Goal: Transaction & Acquisition: Obtain resource

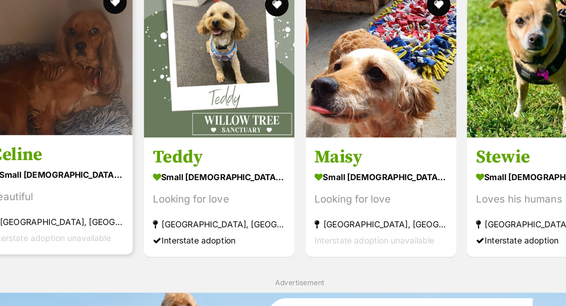
scroll to position [784, 0]
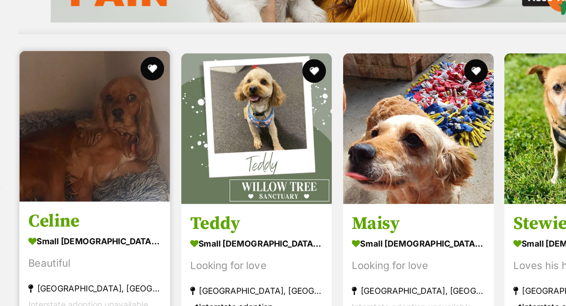
click at [178, 111] on img at bounding box center [186, 84] width 100 height 100
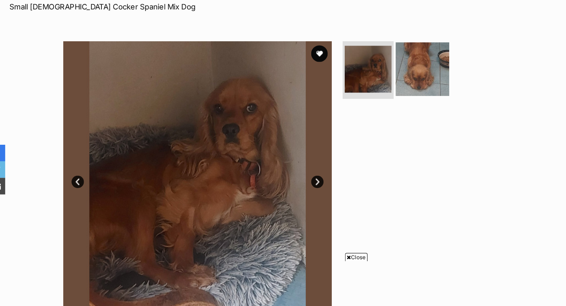
click at [406, 89] on img at bounding box center [411, 81] width 51 height 51
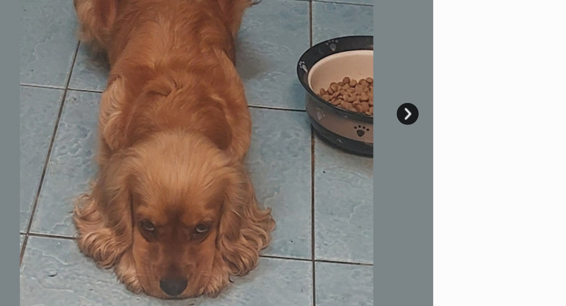
click at [312, 126] on link "Next" at bounding box center [312, 127] width 12 height 12
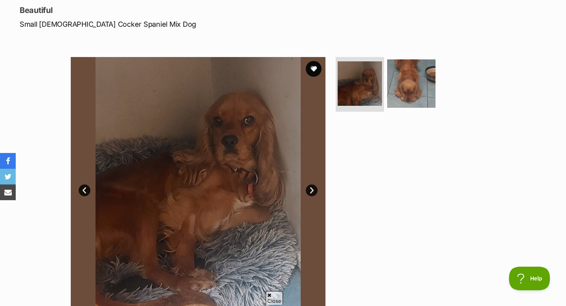
scroll to position [85, 0]
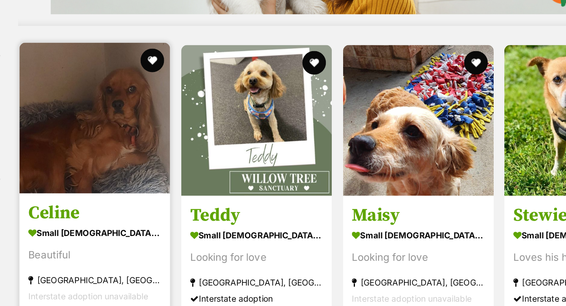
scroll to position [784, 0]
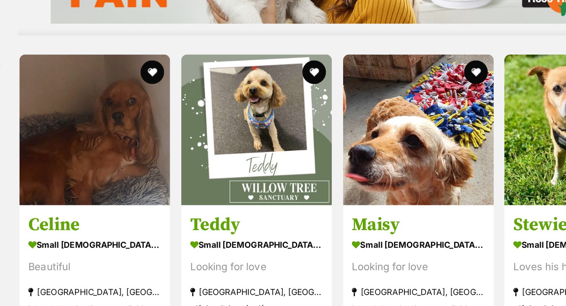
click at [299, 34] on div "1136005 Mako & Buddy small male Dog Old men looking for love Nowra Hill, NSW In…" at bounding box center [348, 166] width 425 height 1288
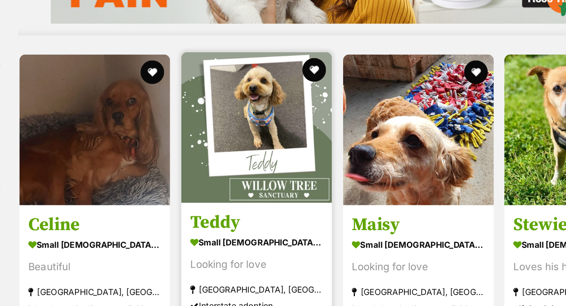
click at [300, 69] on img at bounding box center [294, 85] width 100 height 100
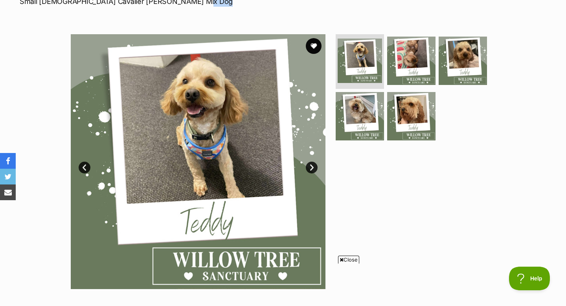
scroll to position [172, 0]
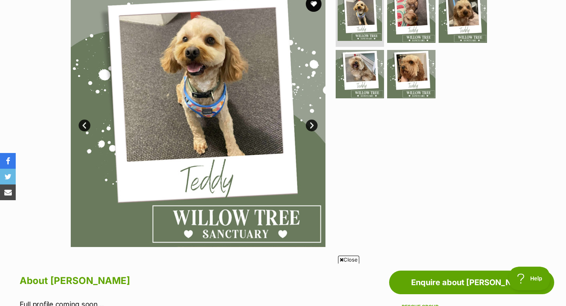
click at [311, 122] on link "Next" at bounding box center [312, 126] width 12 height 12
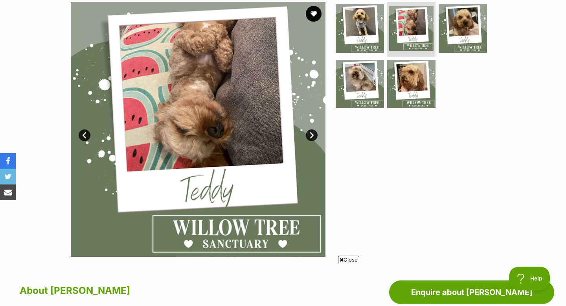
scroll to position [162, 0]
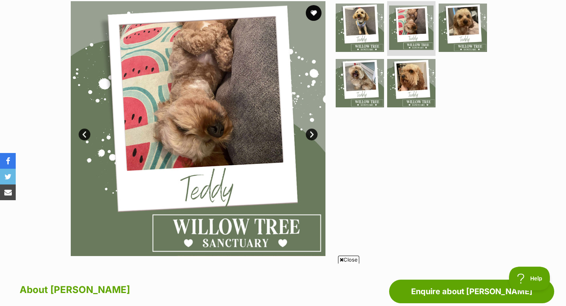
click at [312, 133] on link "Next" at bounding box center [312, 135] width 12 height 12
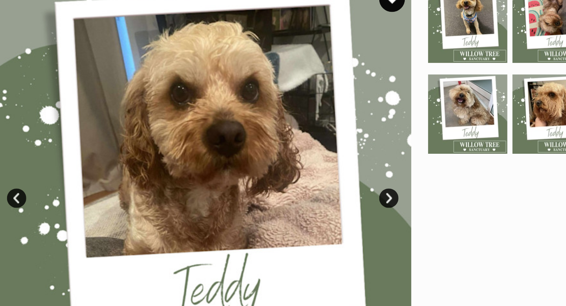
click at [312, 133] on link "Next" at bounding box center [312, 135] width 12 height 12
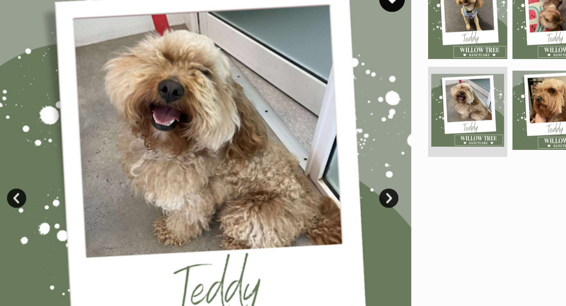
click at [312, 135] on link "Next" at bounding box center [312, 135] width 12 height 12
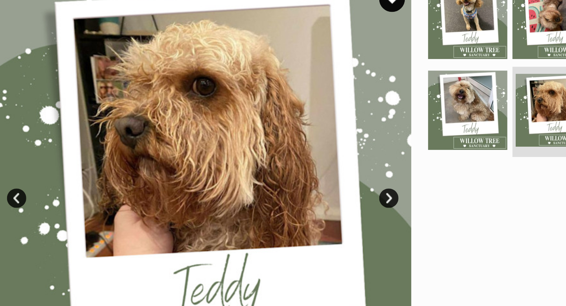
click at [312, 134] on link "Next" at bounding box center [312, 135] width 12 height 12
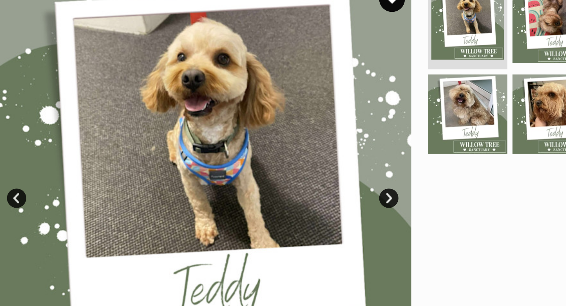
scroll to position [0, 0]
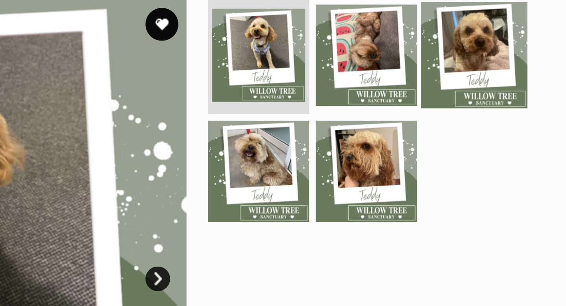
click at [459, 24] on img at bounding box center [463, 27] width 51 height 51
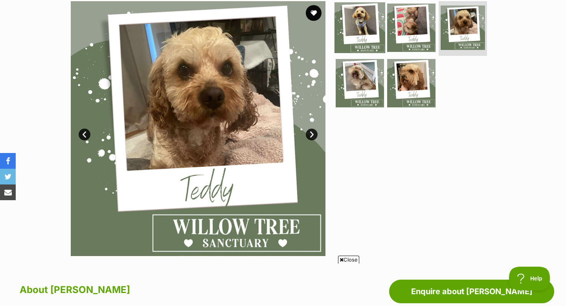
click at [355, 26] on img at bounding box center [360, 27] width 51 height 51
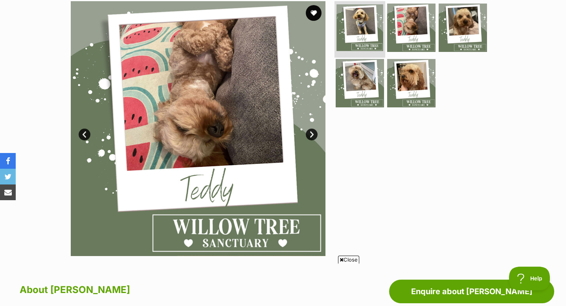
click at [355, 27] on img at bounding box center [360, 27] width 47 height 47
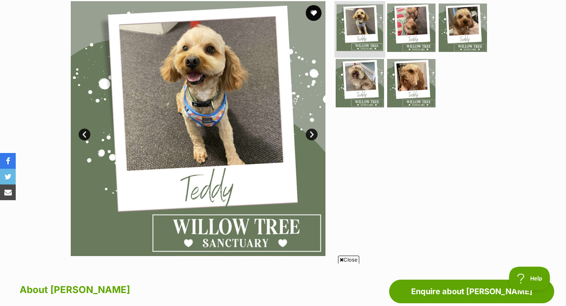
click at [355, 27] on img at bounding box center [360, 27] width 47 height 47
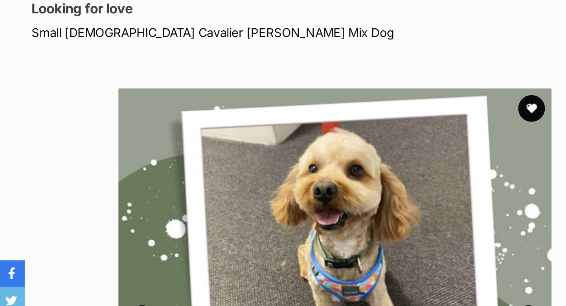
scroll to position [95, 0]
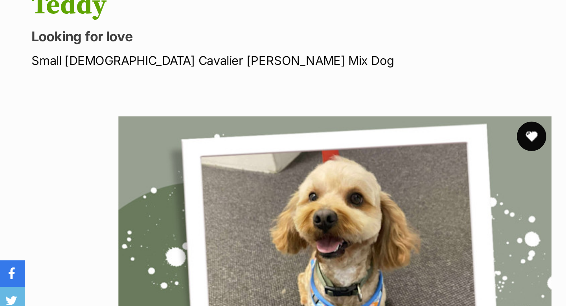
click at [315, 79] on button "favourite" at bounding box center [313, 80] width 17 height 17
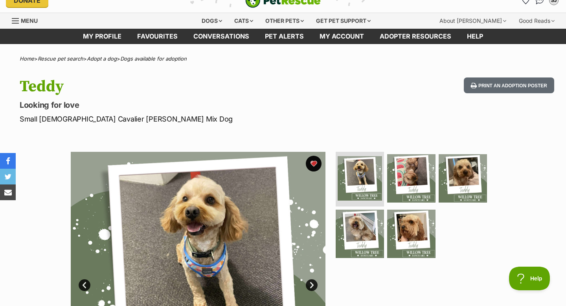
scroll to position [0, 0]
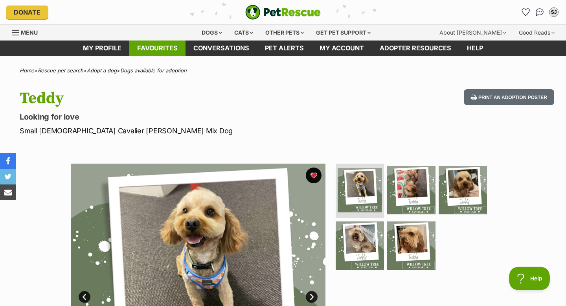
click at [163, 48] on link "Favourites" at bounding box center [157, 48] width 56 height 15
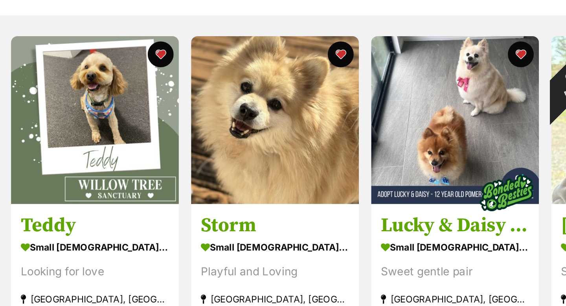
scroll to position [138, 0]
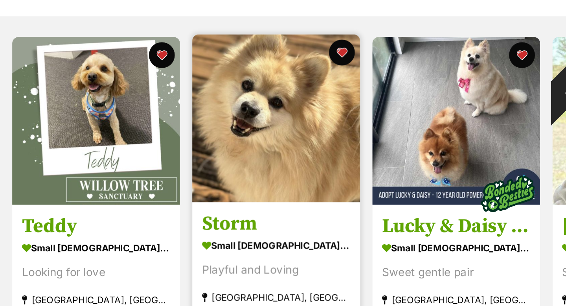
click at [287, 68] on img at bounding box center [284, 72] width 102 height 102
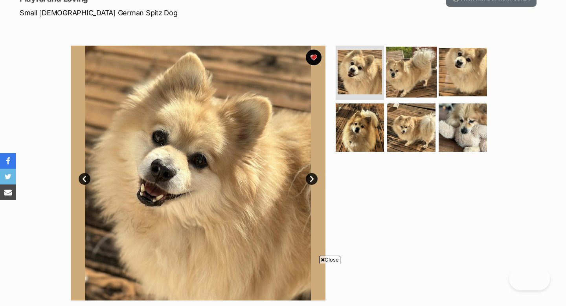
scroll to position [123, 0]
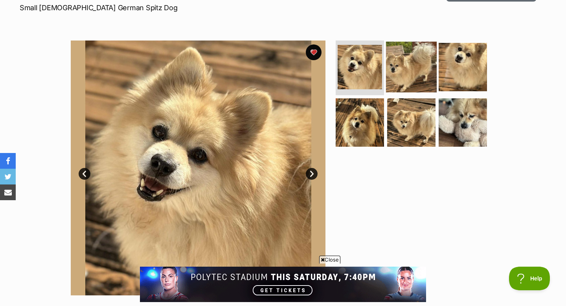
click at [416, 82] on img at bounding box center [411, 66] width 51 height 51
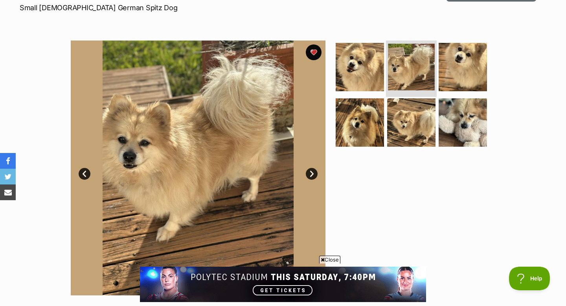
scroll to position [0, 0]
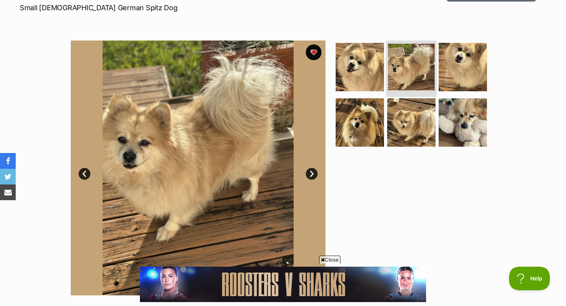
click at [411, 74] on img at bounding box center [411, 67] width 47 height 47
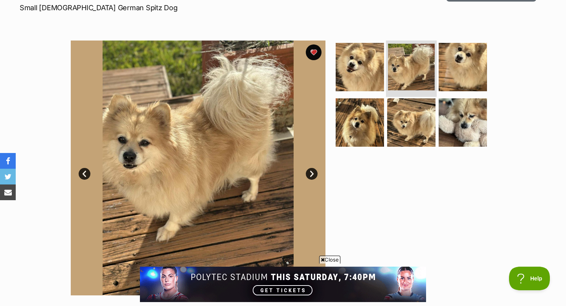
click at [411, 74] on img at bounding box center [411, 67] width 47 height 47
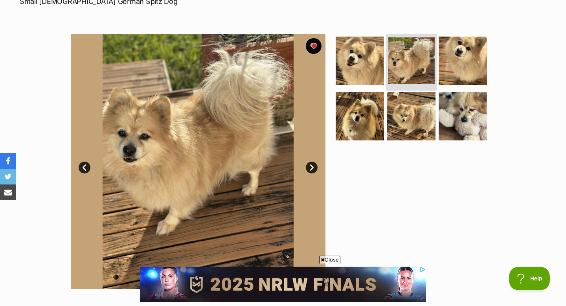
scroll to position [128, 0]
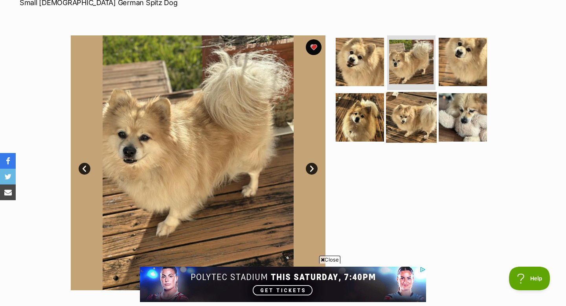
click at [415, 111] on img at bounding box center [411, 117] width 51 height 51
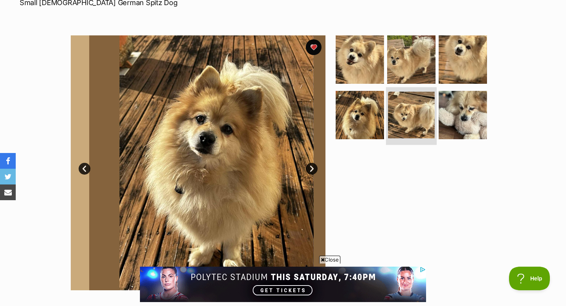
click at [415, 111] on img at bounding box center [411, 115] width 47 height 47
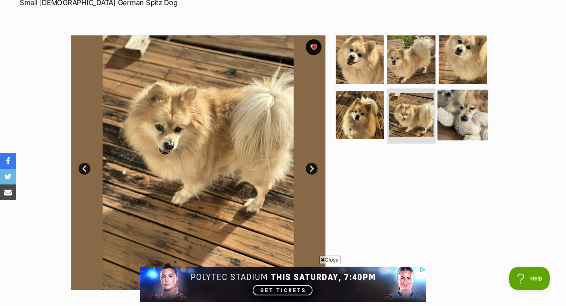
click at [457, 117] on img at bounding box center [463, 115] width 51 height 51
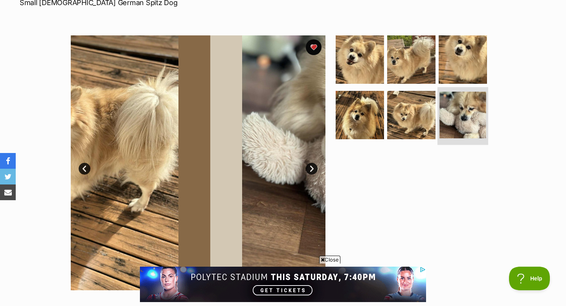
click at [457, 117] on img at bounding box center [463, 115] width 47 height 47
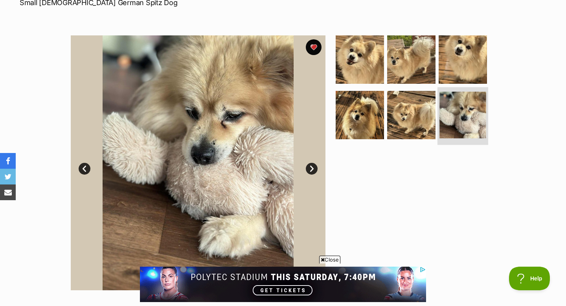
scroll to position [120, 0]
